Goal: Entertainment & Leisure: Consume media (video, audio)

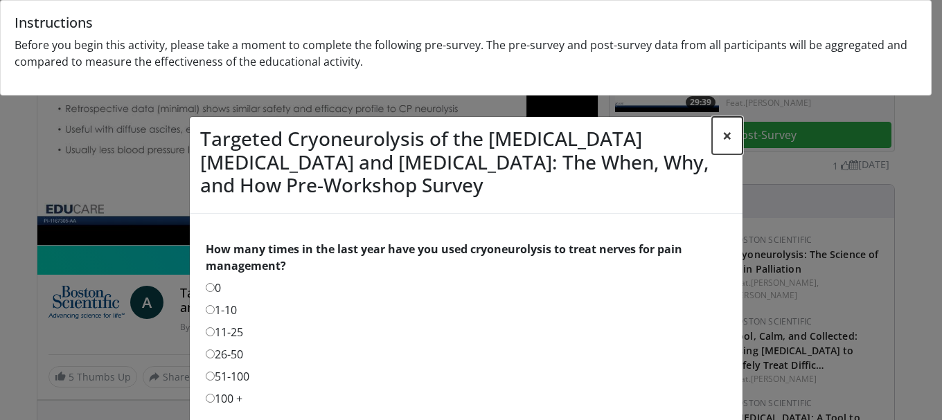
click at [726, 134] on button "×" at bounding box center [727, 135] width 30 height 37
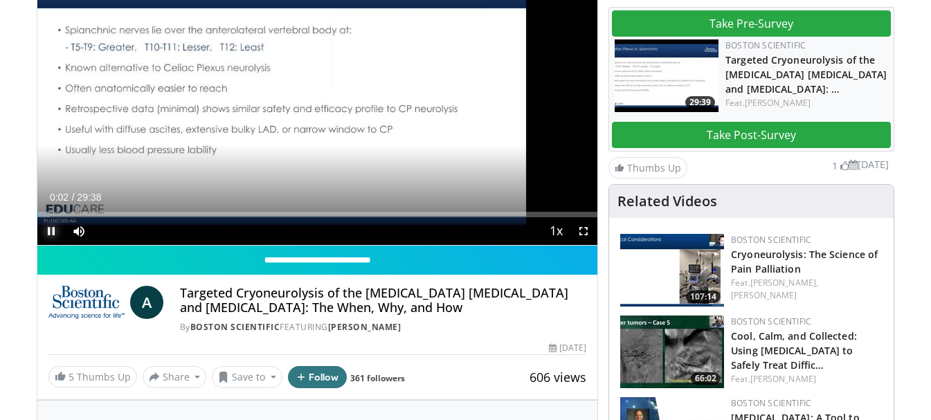
click at [51, 228] on span "Video Player" at bounding box center [51, 231] width 28 height 28
